Goal: Task Accomplishment & Management: Use online tool/utility

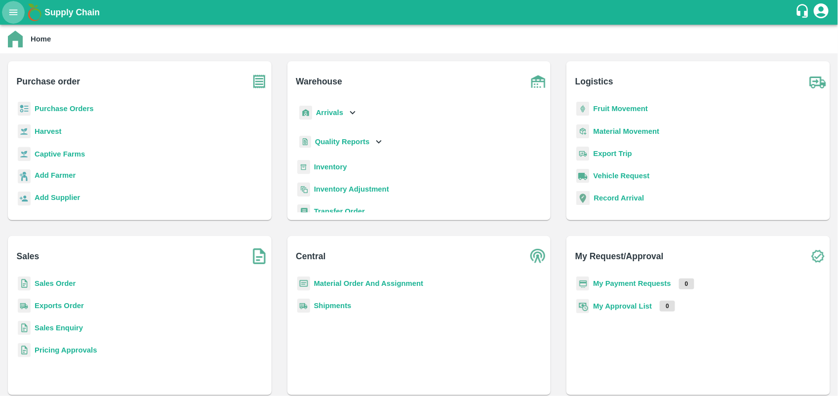
click at [8, 16] on icon "open drawer" at bounding box center [13, 12] width 11 height 11
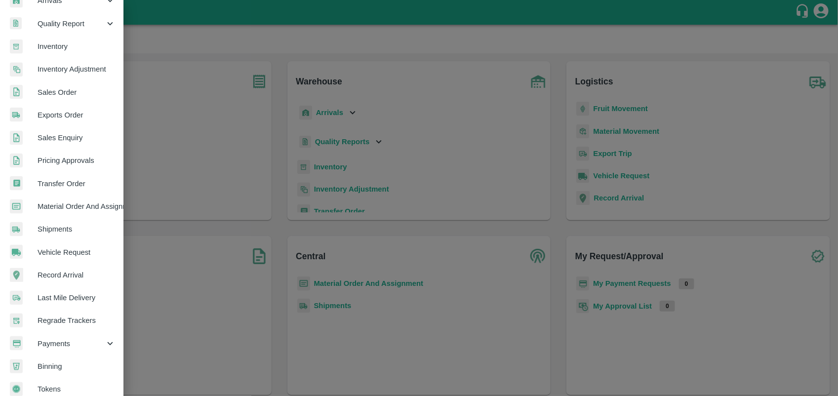
scroll to position [165, 0]
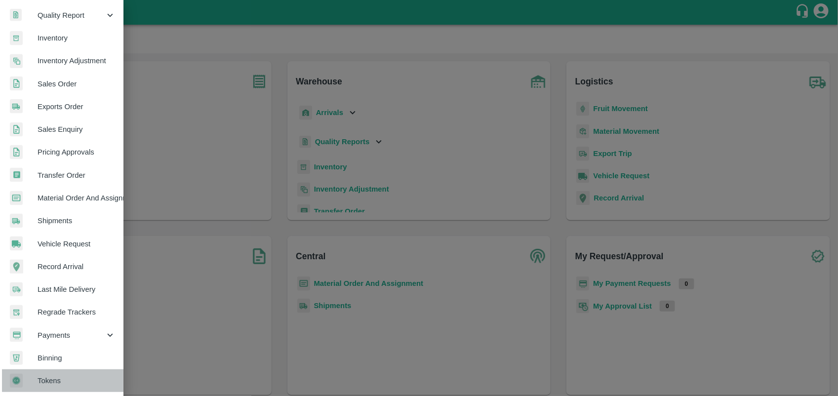
click at [70, 381] on span "Tokens" at bounding box center [77, 380] width 78 height 11
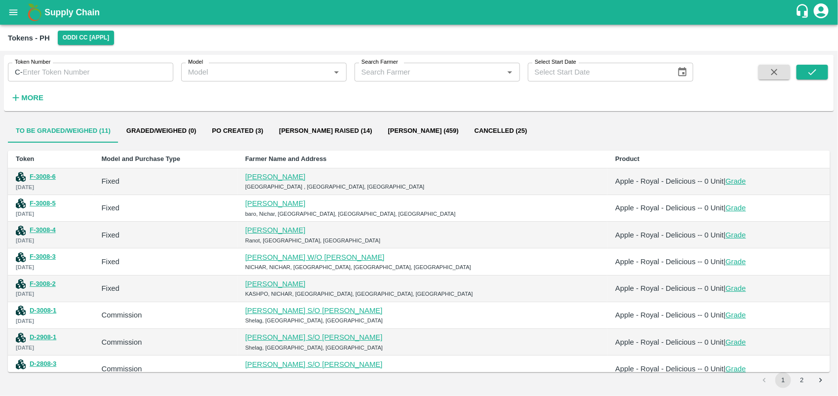
scroll to position [65, 0]
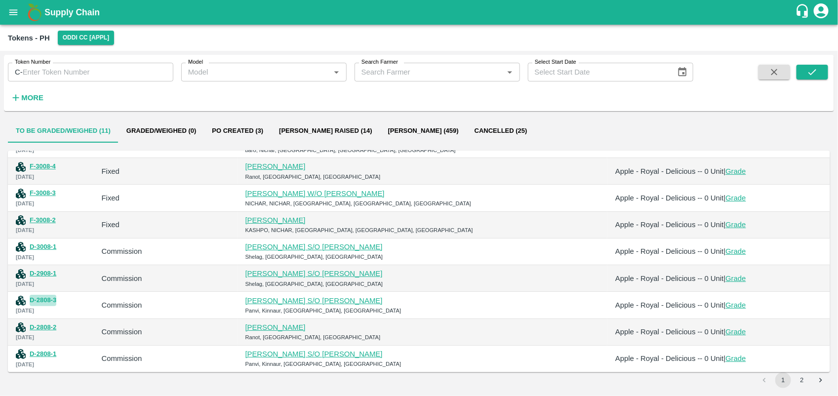
click at [51, 298] on button "D-2808-3" at bounding box center [43, 300] width 27 height 11
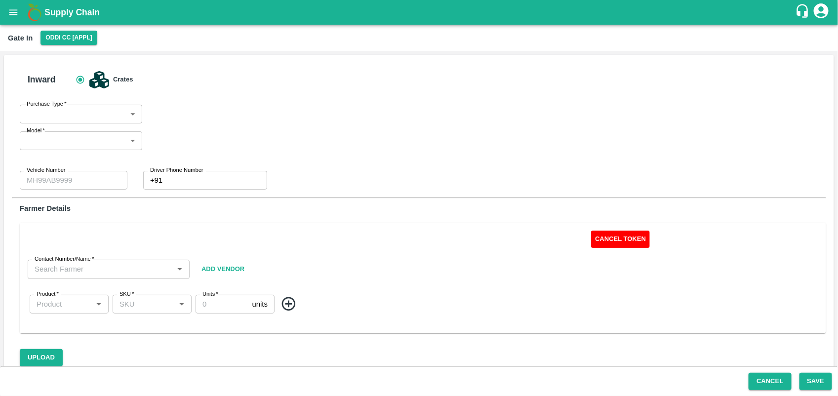
type input "Commission"
type input "HP26 5297"
type input "6230505297"
type input "0"
type input "[PERSON_NAME] S/O [PERSON_NAME]-8894212197"
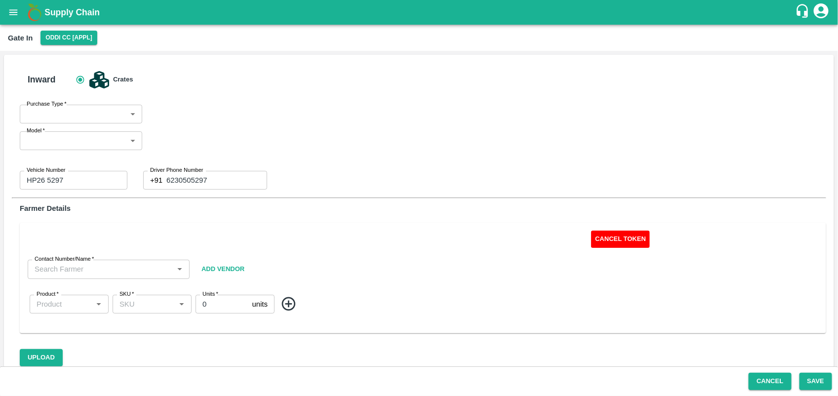
type input "Apple - Royal - Delicious"
type input "SHIM-MIX"
click at [11, 11] on icon "open drawer" at bounding box center [13, 12] width 11 height 11
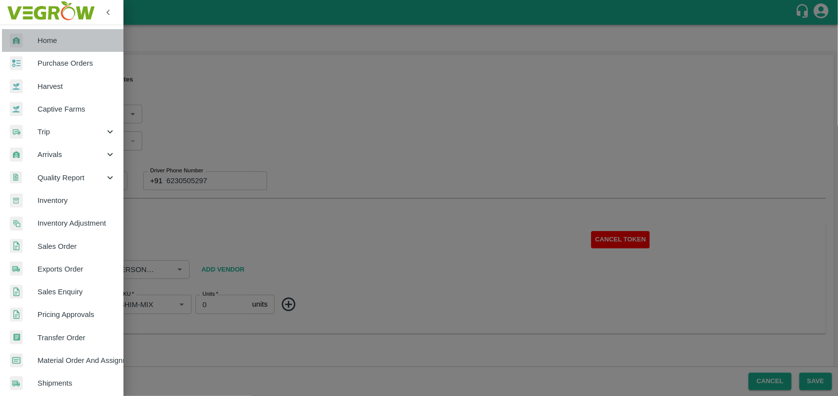
click at [63, 43] on span "Home" at bounding box center [77, 40] width 78 height 11
